Goal: Task Accomplishment & Management: Complete application form

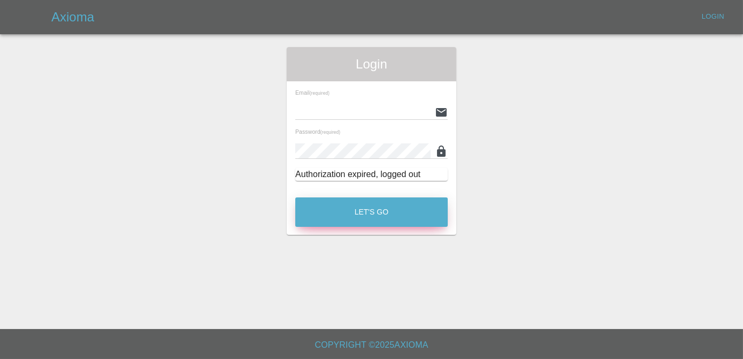
type input "[PERSON_NAME][EMAIL_ADDRESS][DOMAIN_NAME]"
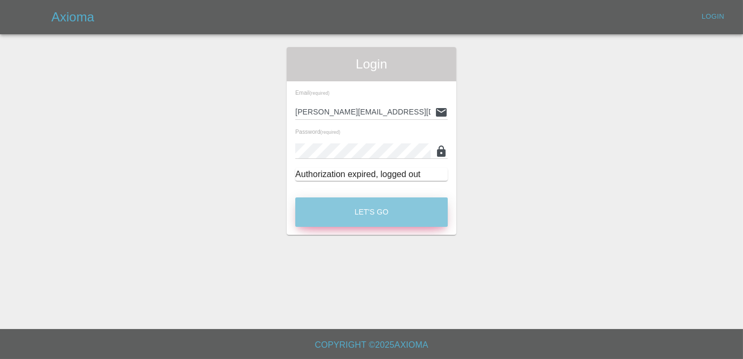
click at [433, 204] on button "Let's Go" at bounding box center [371, 211] width 152 height 29
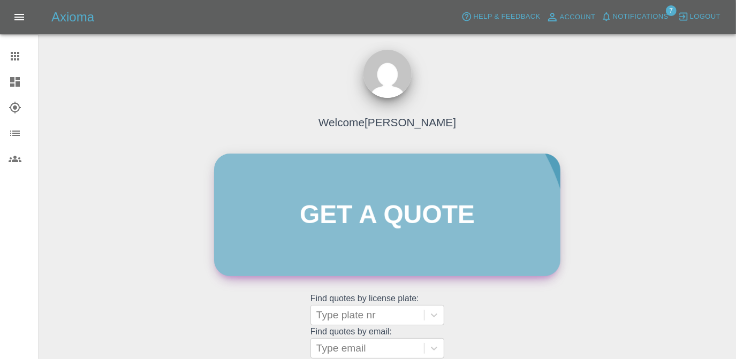
click at [361, 257] on link "Get a quote" at bounding box center [387, 215] width 346 height 123
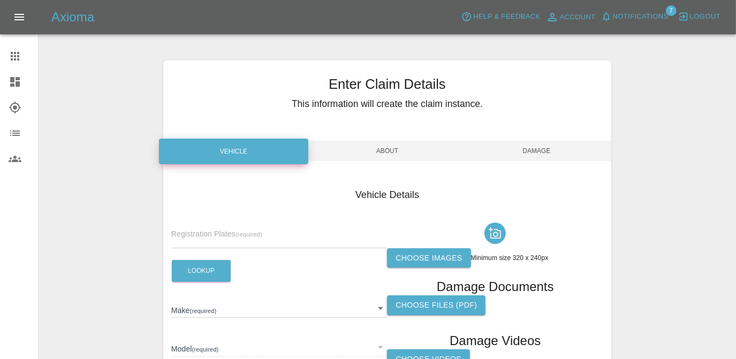
click at [247, 242] on input "text" at bounding box center [279, 241] width 216 height 16
type input "NA74 OMW"
click at [220, 274] on button "Lookup" at bounding box center [201, 271] width 59 height 22
type input "MG"
type input "MG3 HYBRID TROPHY"
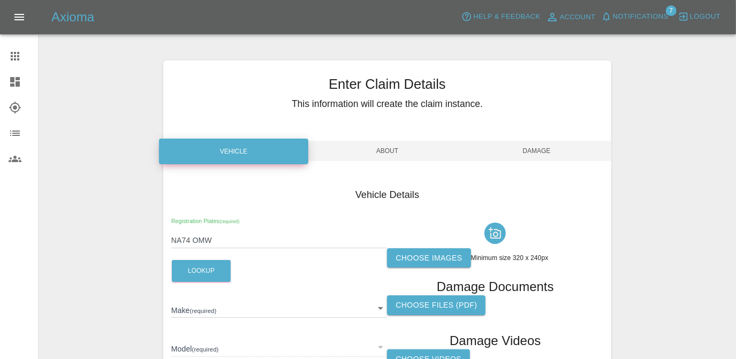
type input "[US_VEHICLE_IDENTIFICATION_NUMBER]"
type input "2024"
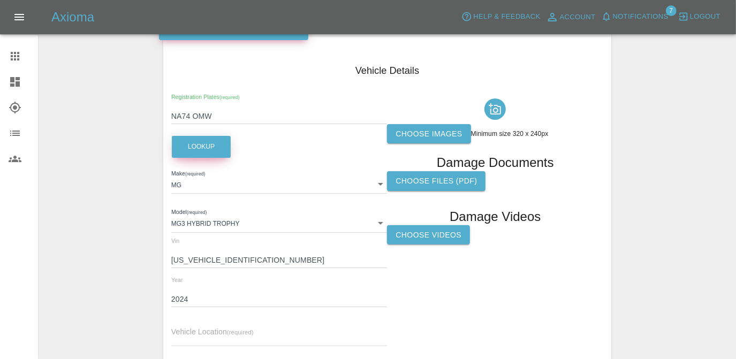
scroll to position [214, 0]
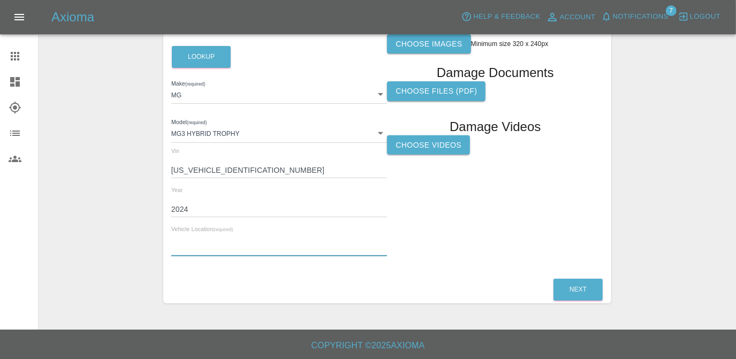
click at [309, 242] on input "text" at bounding box center [279, 249] width 216 height 16
paste input "Frome, BA11 1LX"
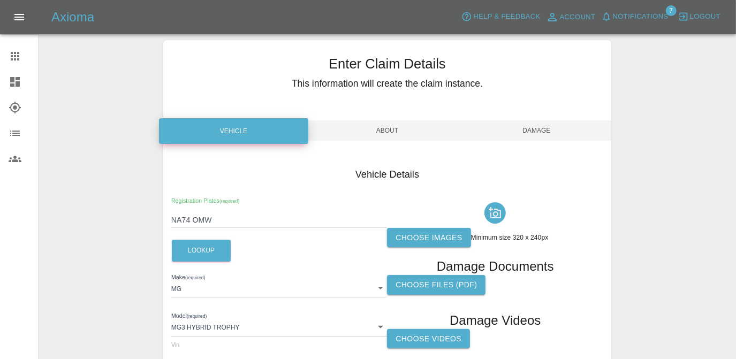
scroll to position [20, 0]
type input "[STREET_ADDRESS]"
click at [416, 237] on label "Choose images" at bounding box center [428, 238] width 83 height 20
click at [0, 0] on input "Choose images" at bounding box center [0, 0] width 0 height 0
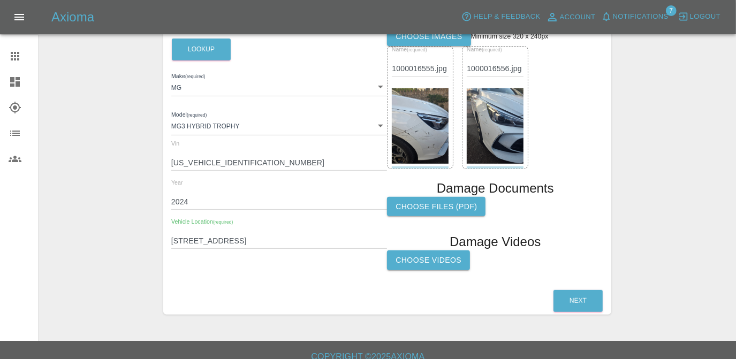
scroll to position [232, 0]
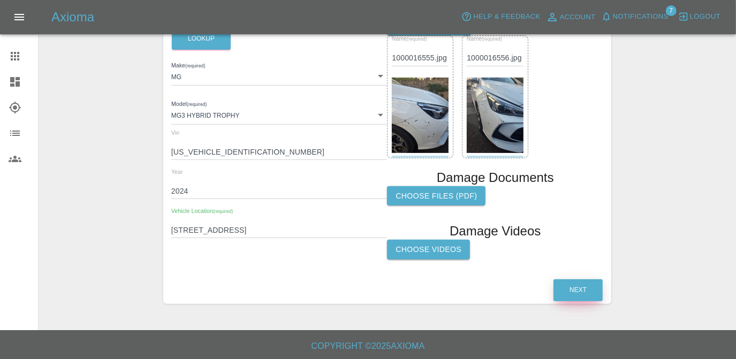
click at [583, 283] on button "Next" at bounding box center [577, 290] width 49 height 22
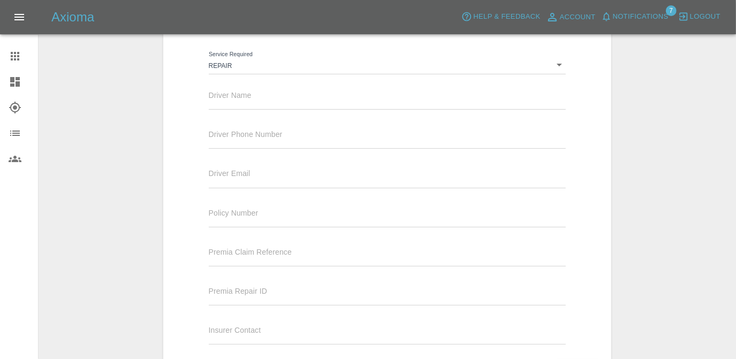
scroll to position [135, 0]
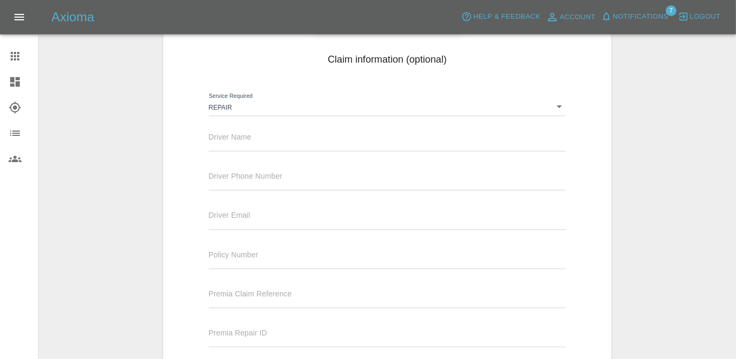
click at [264, 138] on input "text" at bounding box center [387, 144] width 357 height 16
type input "[PERSON_NAME]"
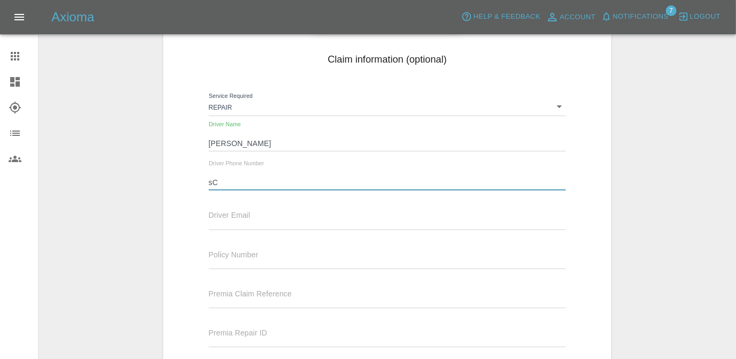
type input "s"
type input "01913751059"
click at [252, 210] on div "Driver Email" at bounding box center [387, 215] width 357 height 30
click at [251, 231] on div "Driver Email" at bounding box center [387, 219] width 373 height 39
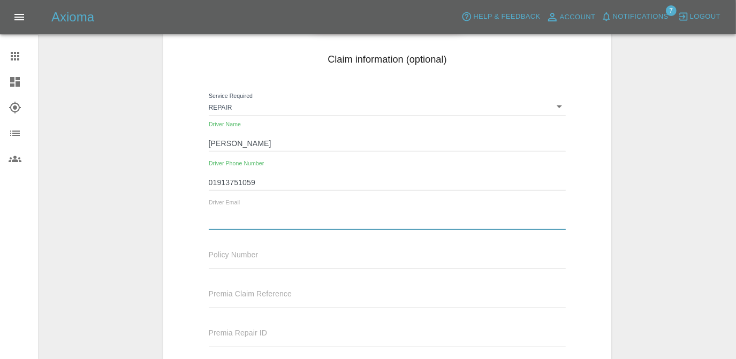
click at [248, 214] on input "text" at bounding box center [387, 222] width 357 height 16
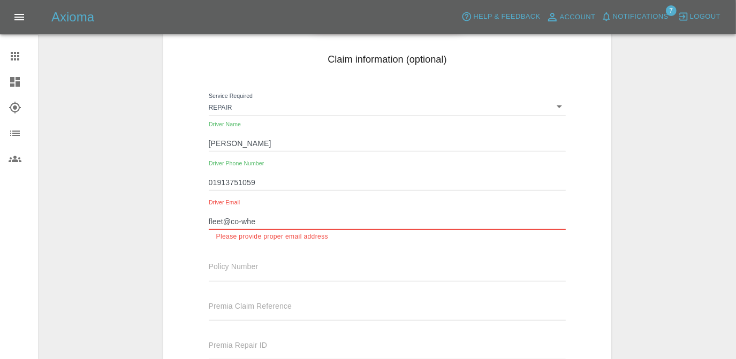
type input "[EMAIL_ADDRESS][DOMAIN_NAME]"
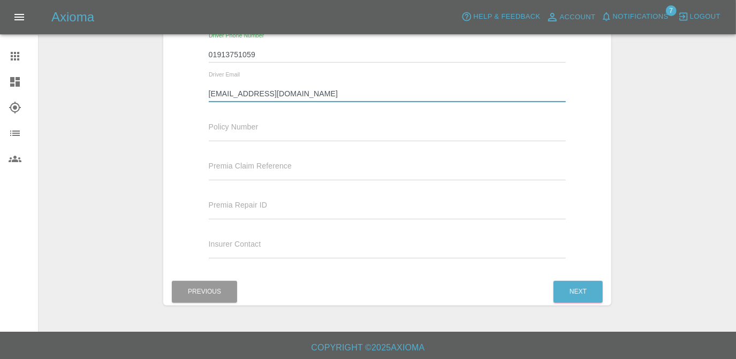
scroll to position [265, 0]
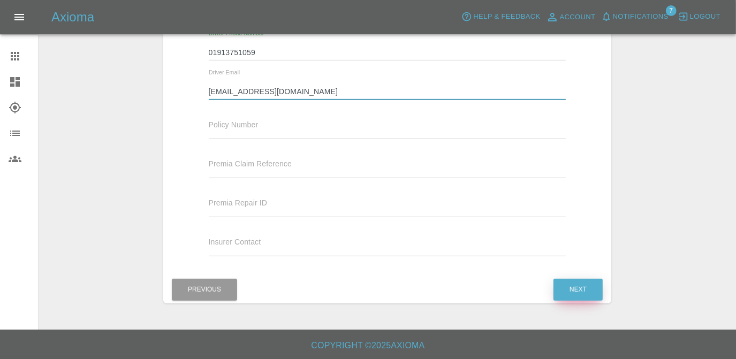
click at [572, 288] on button "Next" at bounding box center [577, 290] width 49 height 22
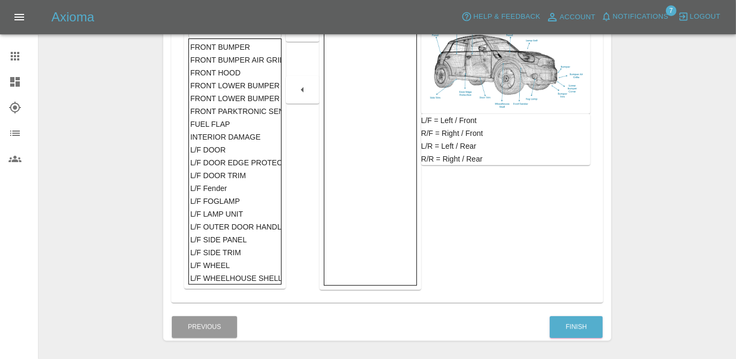
click at [255, 48] on div "FRONT BUMPER" at bounding box center [234, 47] width 89 height 13
click at [293, 37] on div at bounding box center [303, 28] width 34 height 28
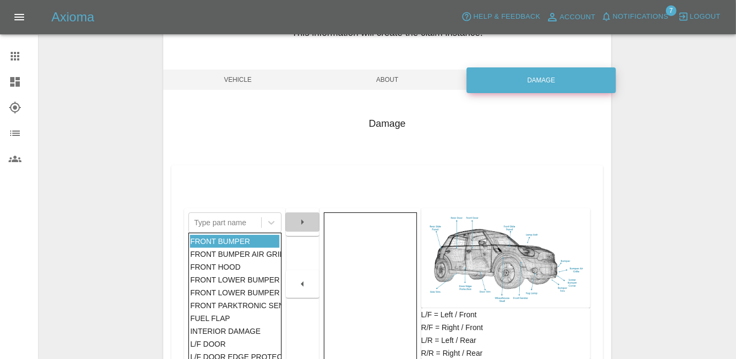
click at [302, 223] on icon "button" at bounding box center [302, 221] width 3 height 5
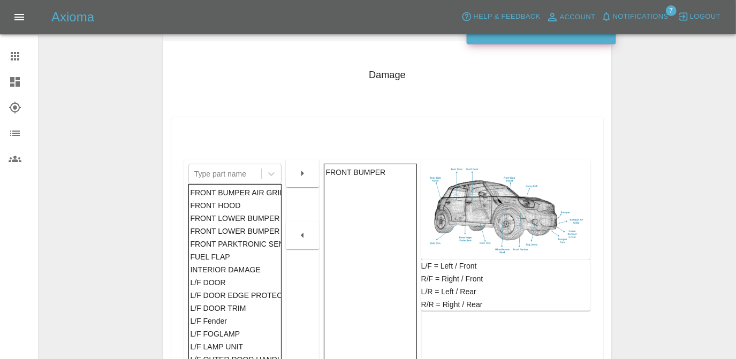
scroll to position [168, 0]
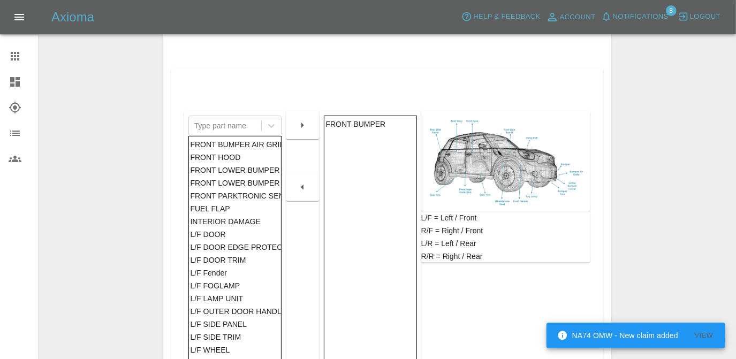
click at [241, 326] on div "L/F SIDE PANEL" at bounding box center [234, 324] width 89 height 13
click at [305, 123] on icon "button" at bounding box center [302, 125] width 13 height 13
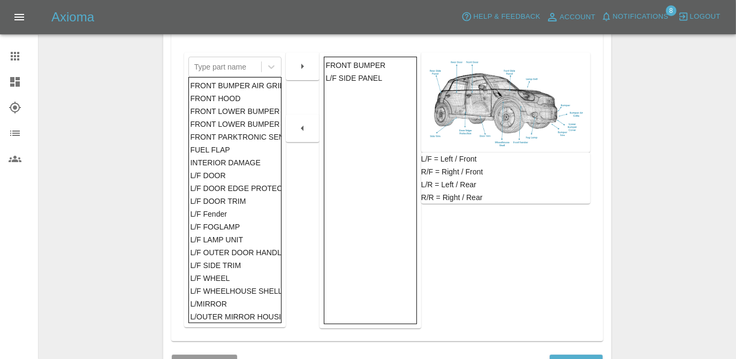
scroll to position [205, 0]
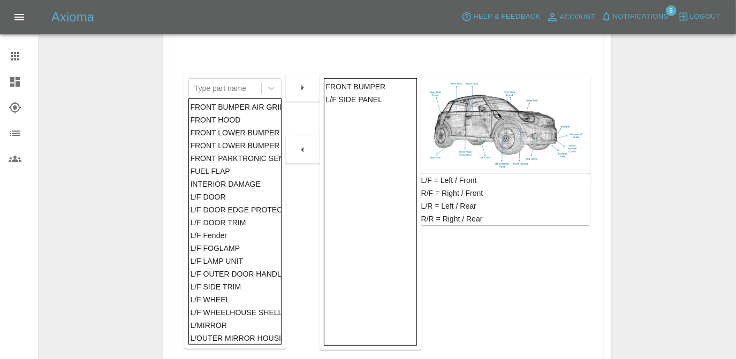
click at [349, 96] on div "L/F SIDE PANEL" at bounding box center [370, 99] width 89 height 13
click at [307, 151] on icon "button" at bounding box center [302, 149] width 13 height 13
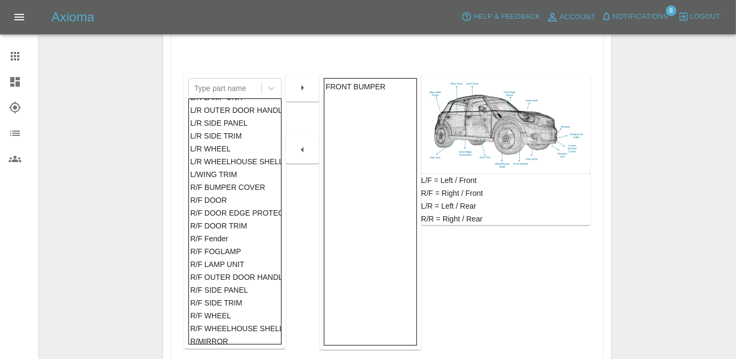
scroll to position [351, 0]
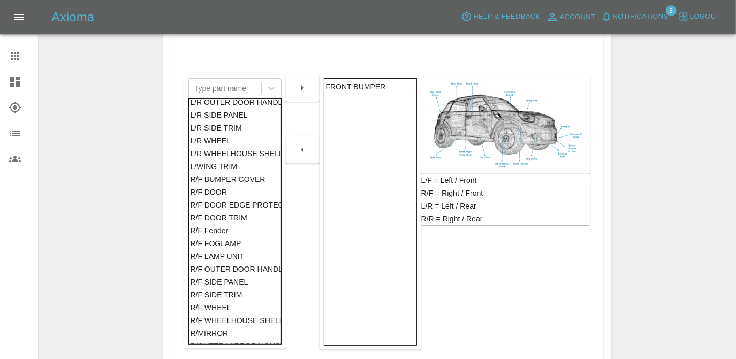
click at [248, 290] on div "R/F SIDE TRIM" at bounding box center [234, 294] width 89 height 13
click at [245, 282] on div "R/F SIDE PANEL" at bounding box center [234, 282] width 89 height 13
click at [311, 82] on button "button" at bounding box center [302, 87] width 34 height 19
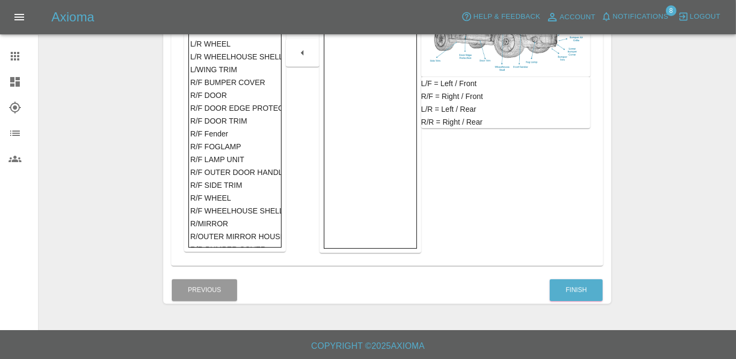
scroll to position [303, 0]
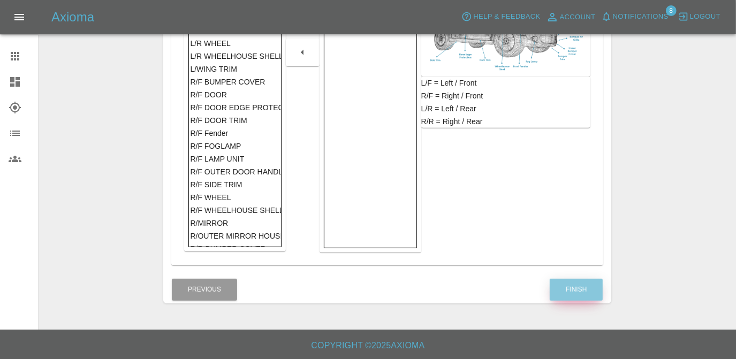
click at [577, 289] on button "Finish" at bounding box center [575, 290] width 53 height 22
